Goal: Feedback & Contribution: Submit feedback/report problem

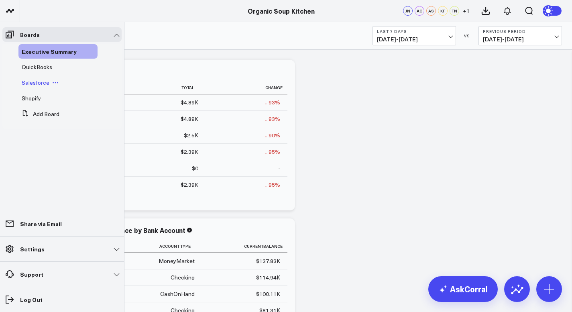
click at [34, 82] on span "Salesforce" at bounding box center [36, 83] width 28 height 8
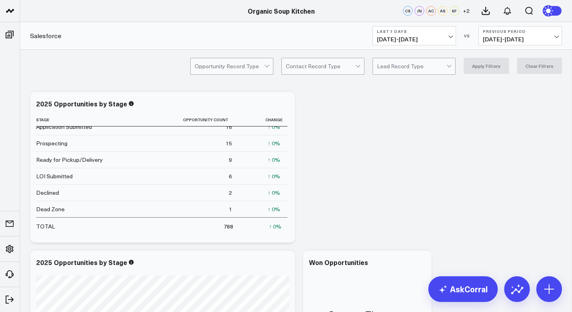
click at [445, 33] on b "Last 7 Days" at bounding box center [414, 31] width 75 height 5
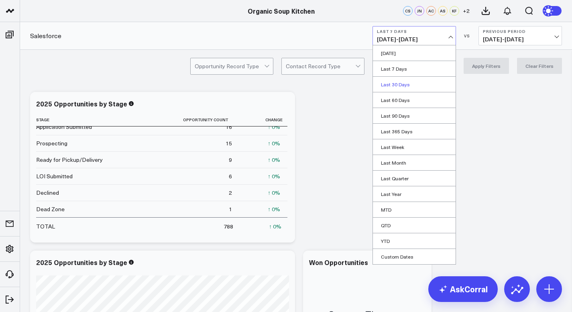
click at [407, 85] on link "Last 30 Days" at bounding box center [414, 84] width 83 height 15
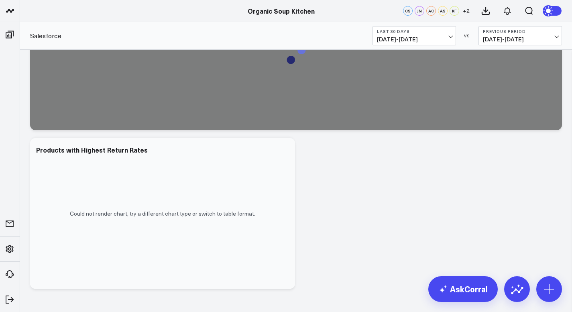
scroll to position [640, 0]
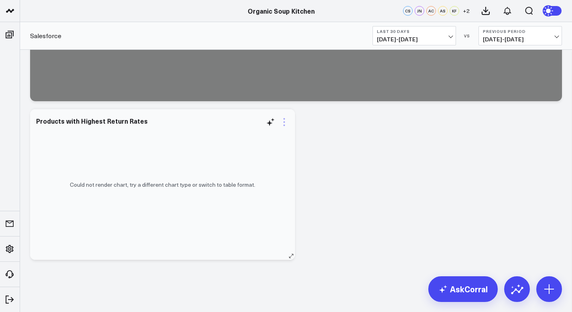
click at [286, 121] on icon at bounding box center [285, 122] width 10 height 10
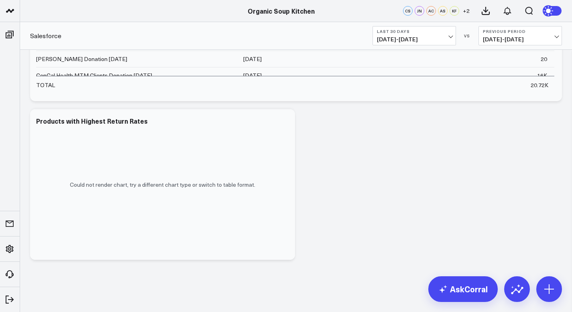
click at [238, 172] on div "Could not render chart, try a different chart type or switch to table format." at bounding box center [162, 184] width 265 height 151
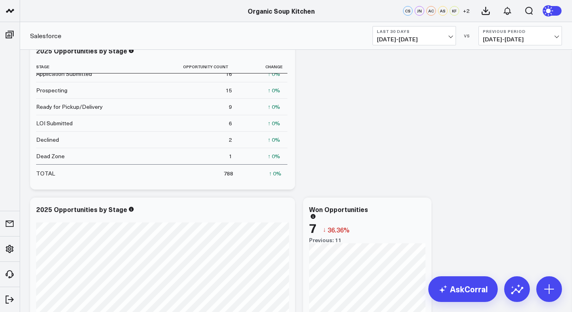
scroll to position [0, 0]
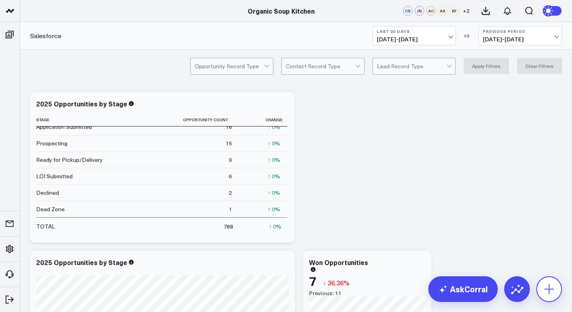
click at [552, 284] on icon at bounding box center [549, 289] width 13 height 13
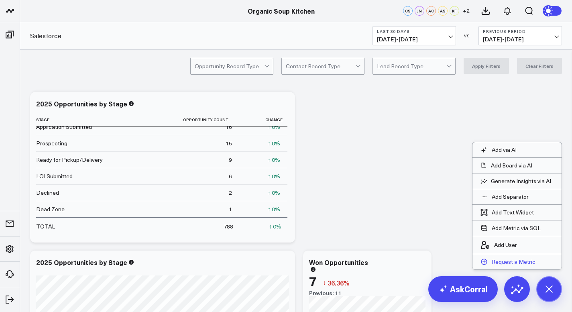
click at [534, 260] on p "Request a Metric" at bounding box center [514, 261] width 44 height 7
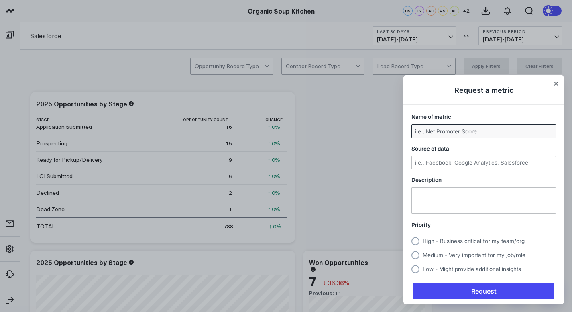
click at [460, 128] on input "Name of metric" at bounding box center [484, 131] width 144 height 13
type input "mtm dashboard"
click at [466, 160] on input "Source of data" at bounding box center [484, 162] width 144 height 13
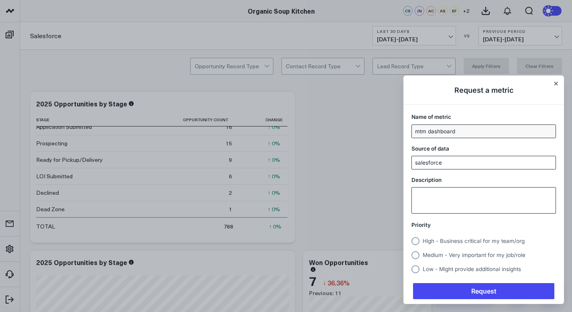
type input "salesforce"
click at [471, 195] on textarea "Description" at bounding box center [484, 201] width 144 height 26
click at [416, 242] on circle "Usersnap widget" at bounding box center [416, 241] width 8 height 8
click at [412, 241] on input "High - Business critical for my team/org" at bounding box center [412, 241] width 0 height 0
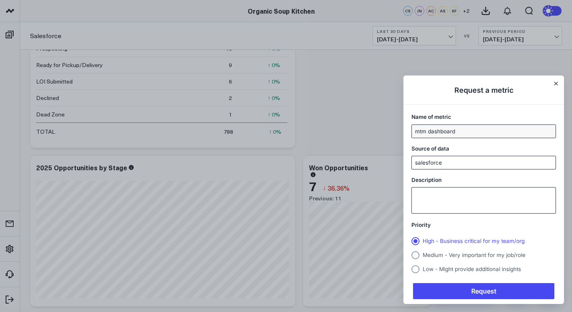
scroll to position [98, 0]
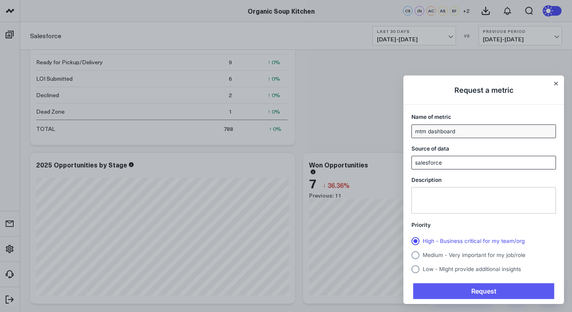
click at [464, 286] on span "Request" at bounding box center [483, 291] width 141 height 16
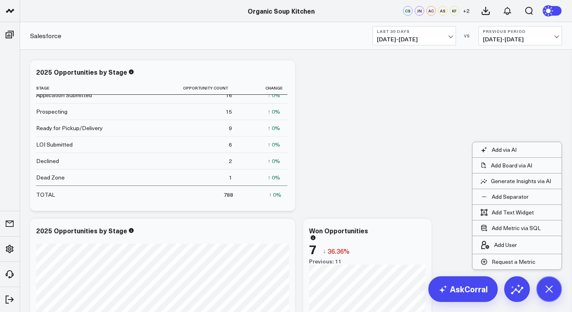
scroll to position [0, 0]
